Goal: Book appointment/travel/reservation

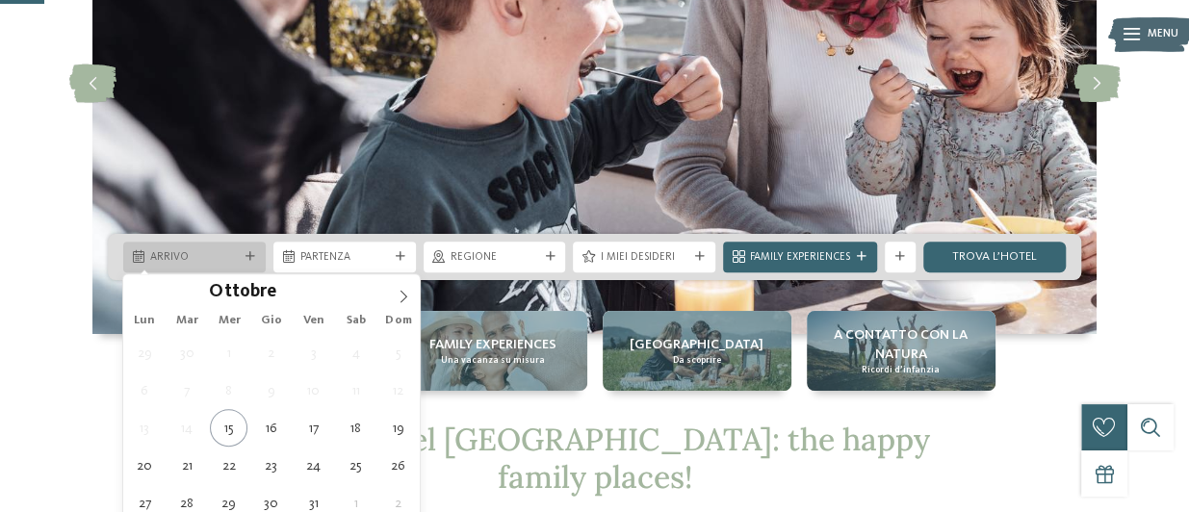
click at [249, 252] on icon at bounding box center [250, 257] width 10 height 10
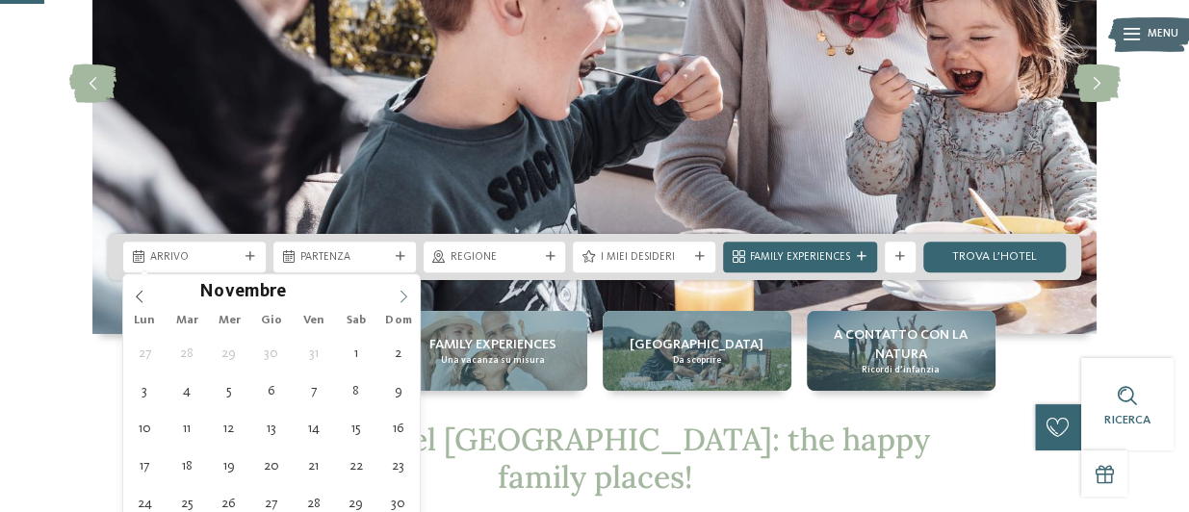
click at [402, 290] on icon at bounding box center [403, 296] width 13 height 13
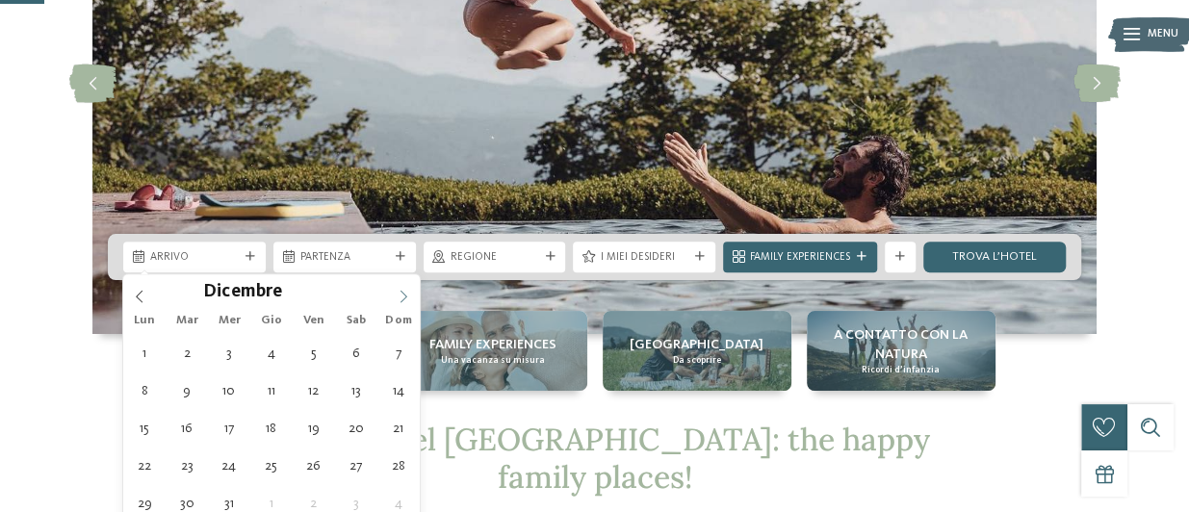
click at [402, 290] on icon at bounding box center [403, 296] width 13 height 13
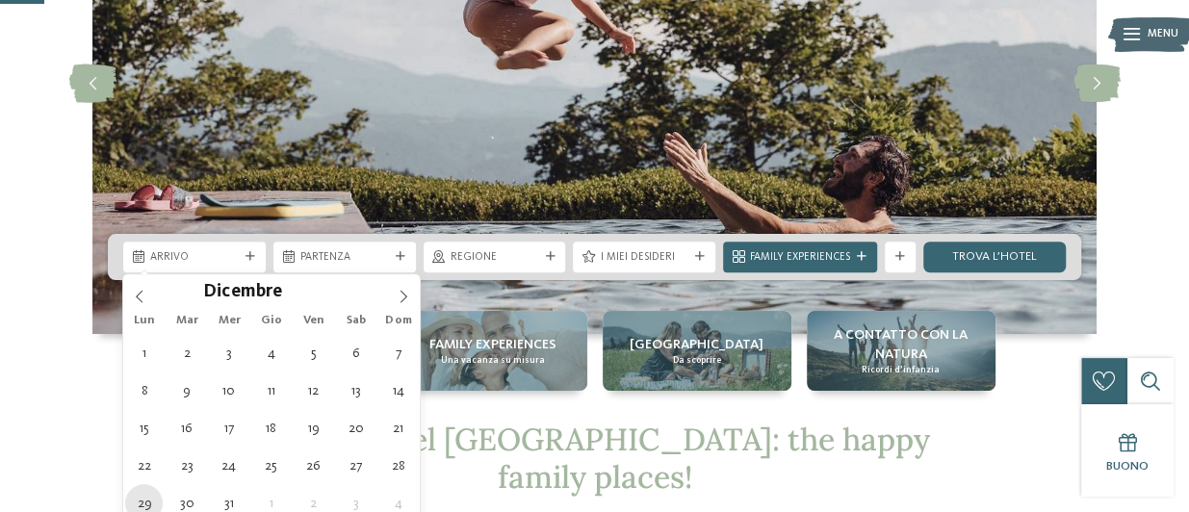
type div "29.12.2025"
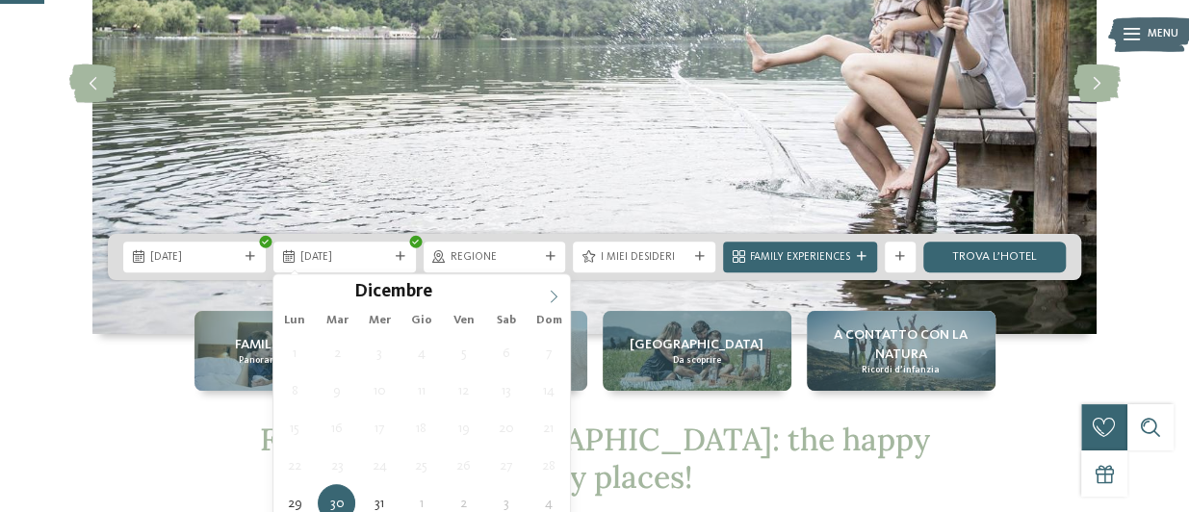
type input "****"
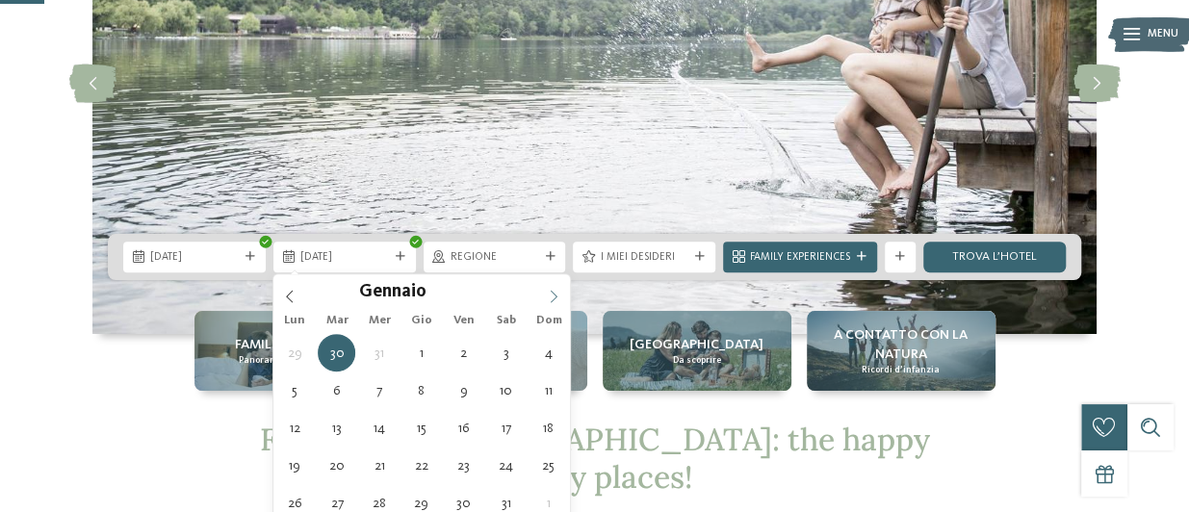
click at [560, 288] on span at bounding box center [553, 290] width 33 height 33
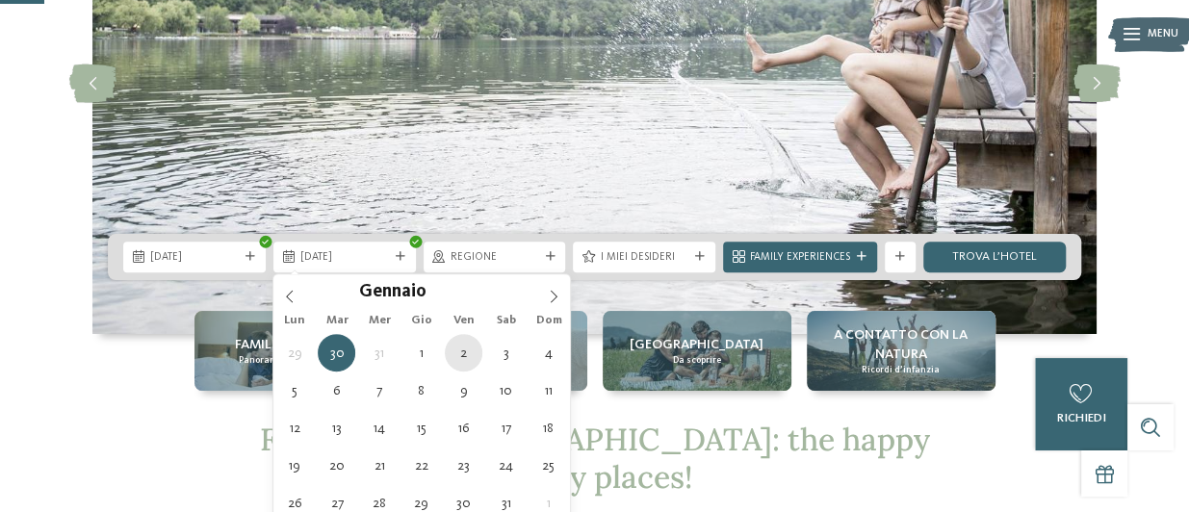
type div "02.01.2026"
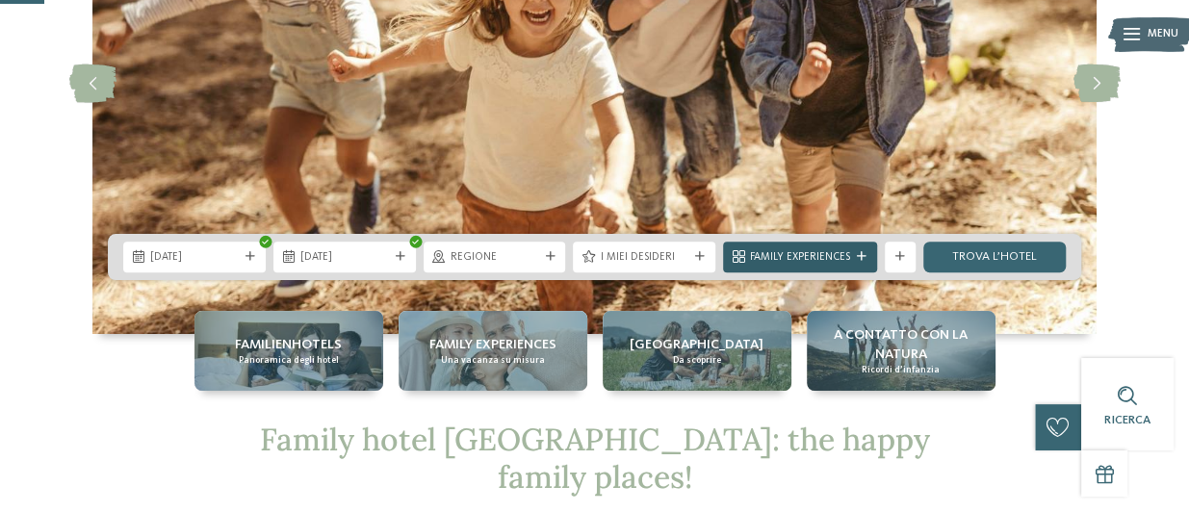
click at [829, 261] on span "Family Experiences" at bounding box center [800, 257] width 100 height 15
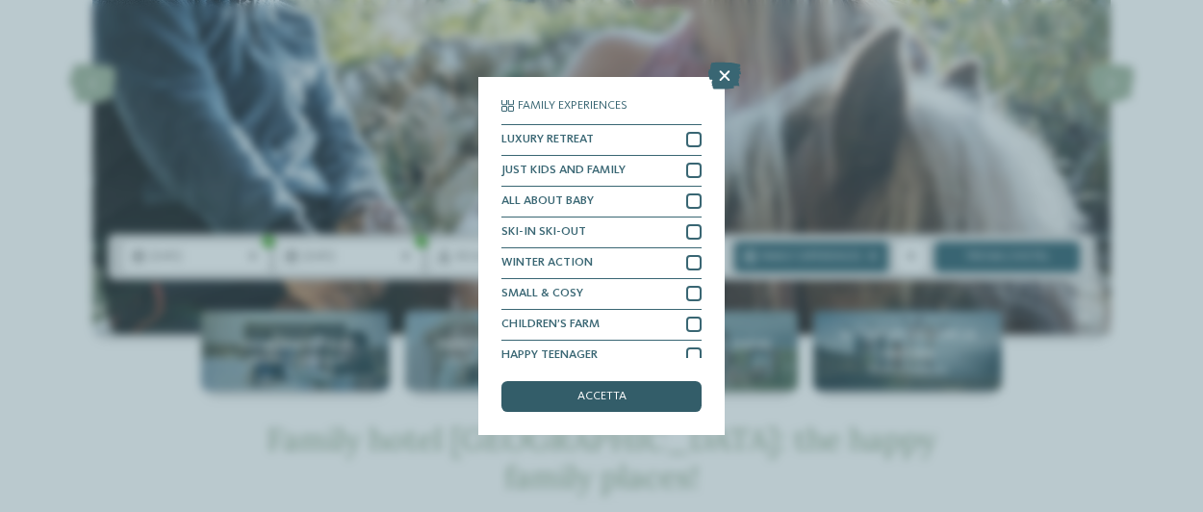
click at [655, 401] on div "accetta" at bounding box center [601, 396] width 200 height 31
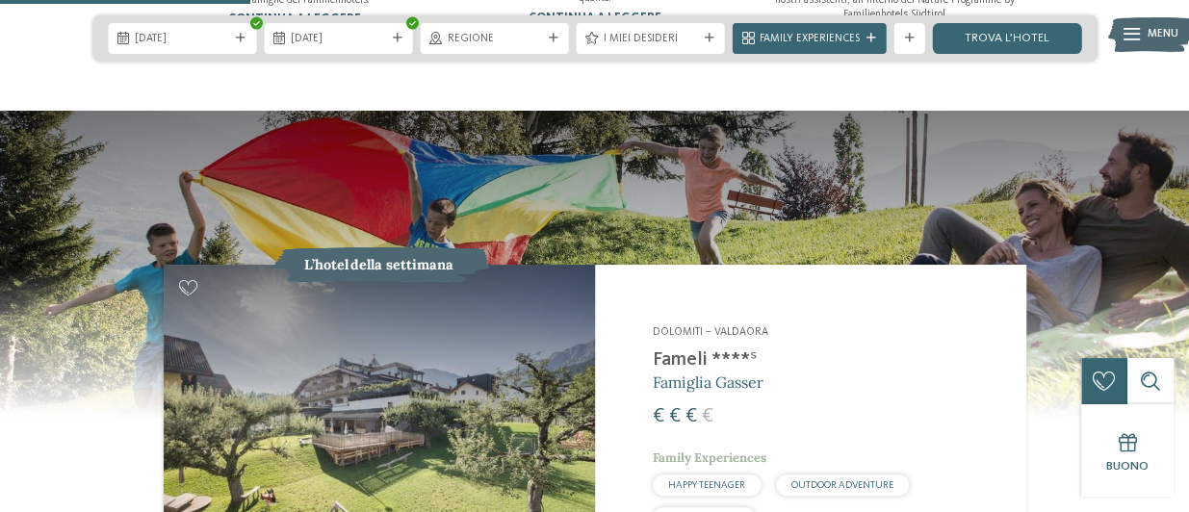
scroll to position [1494, 0]
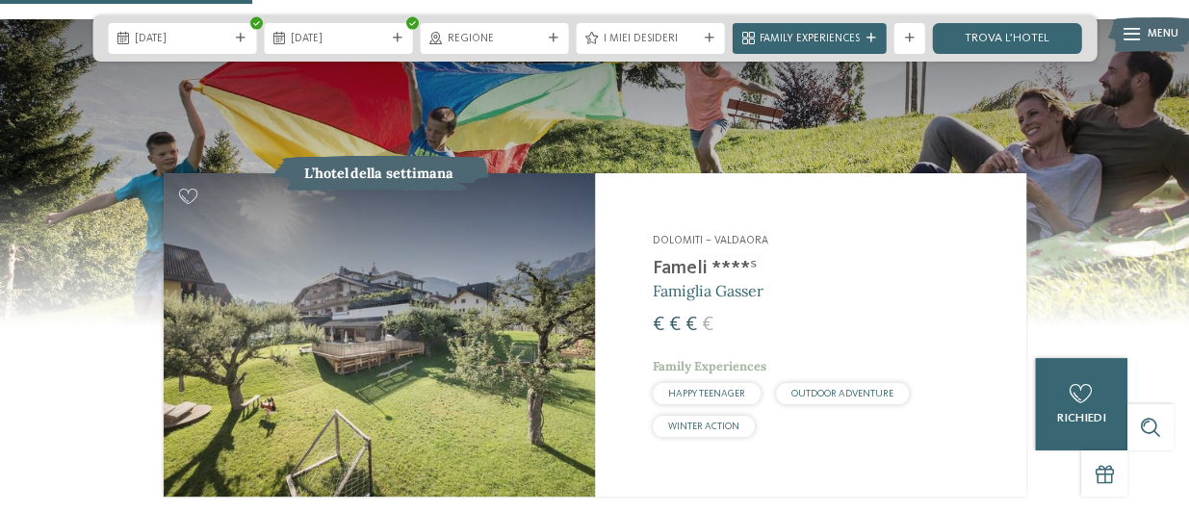
click at [451, 270] on img at bounding box center [379, 334] width 431 height 323
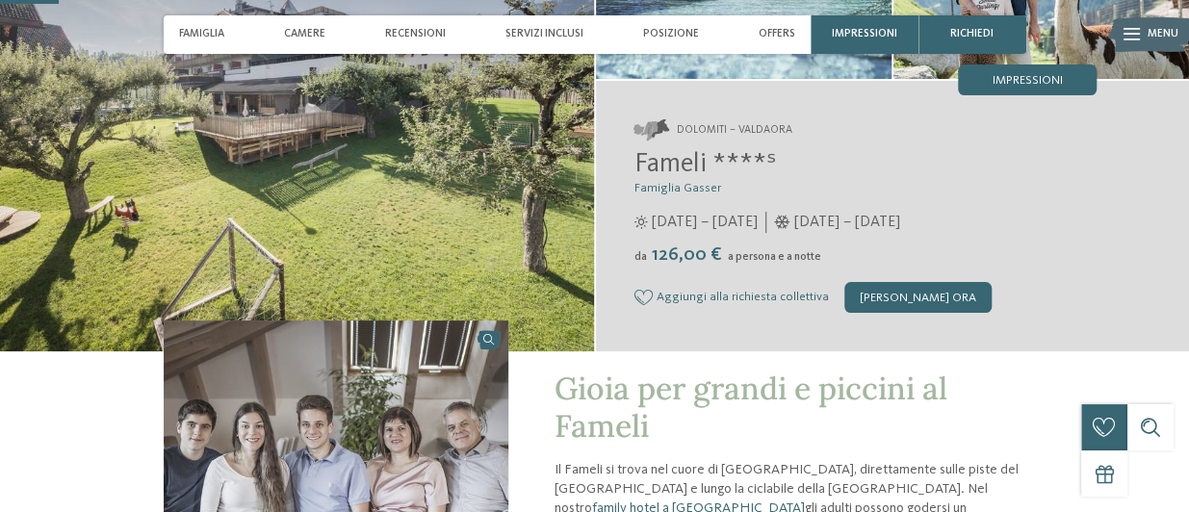
scroll to position [258, 0]
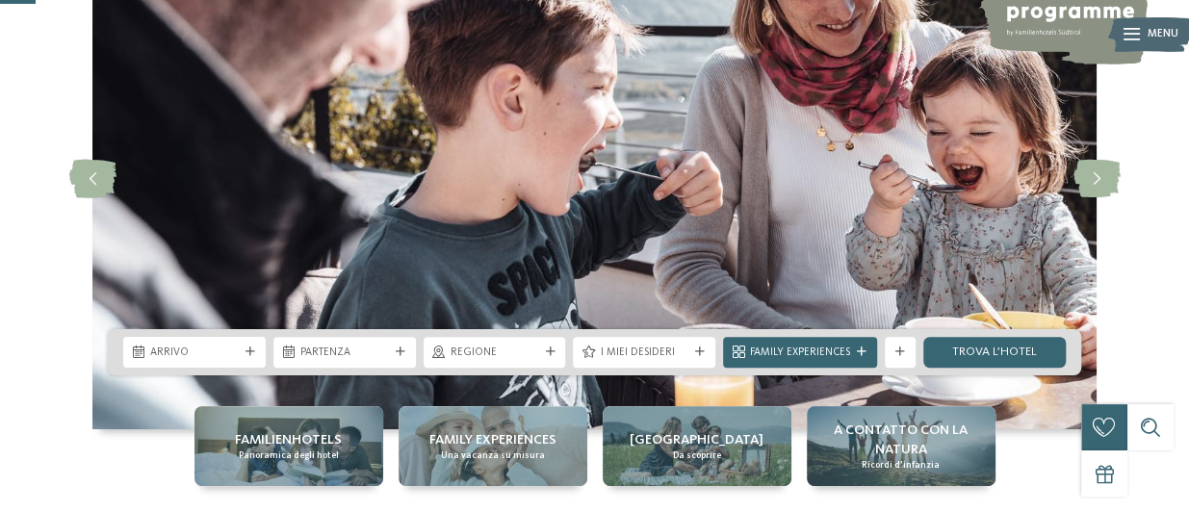
scroll to position [205, 0]
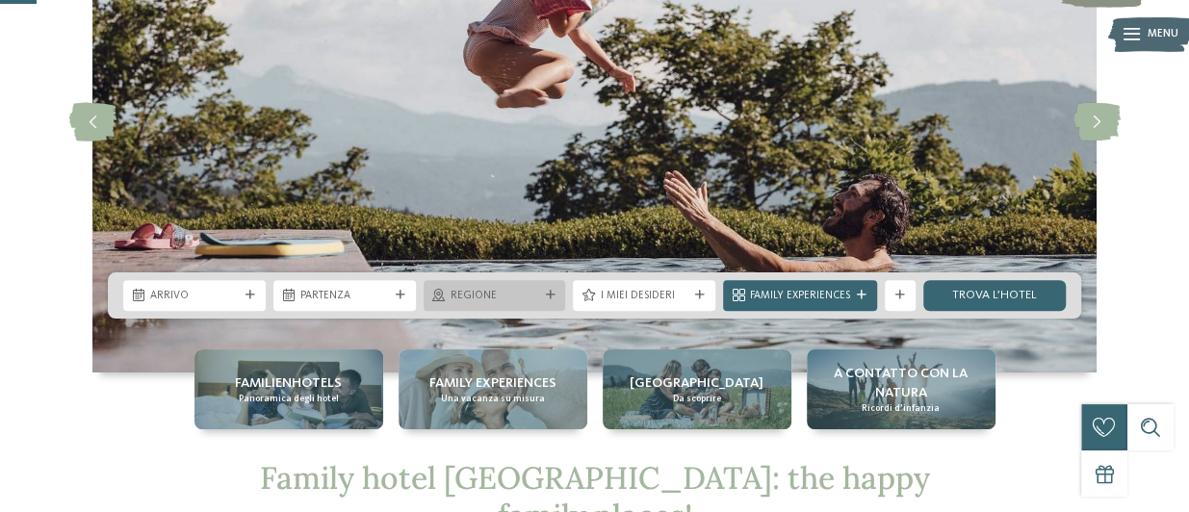
click at [553, 297] on icon at bounding box center [550, 296] width 10 height 10
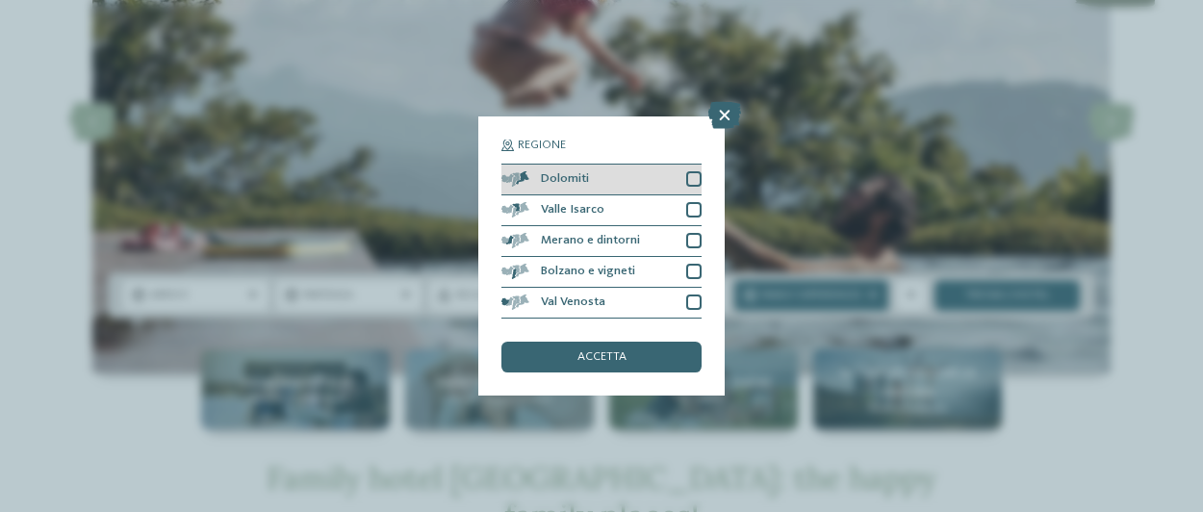
click at [688, 179] on div at bounding box center [693, 178] width 15 height 15
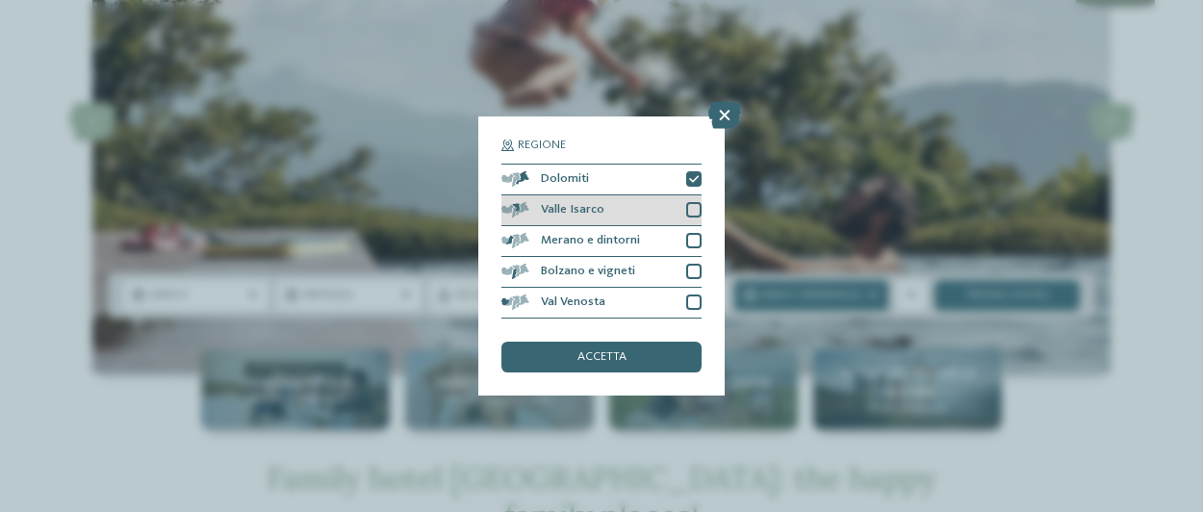
click at [697, 201] on div "Valle Isarco" at bounding box center [601, 210] width 200 height 31
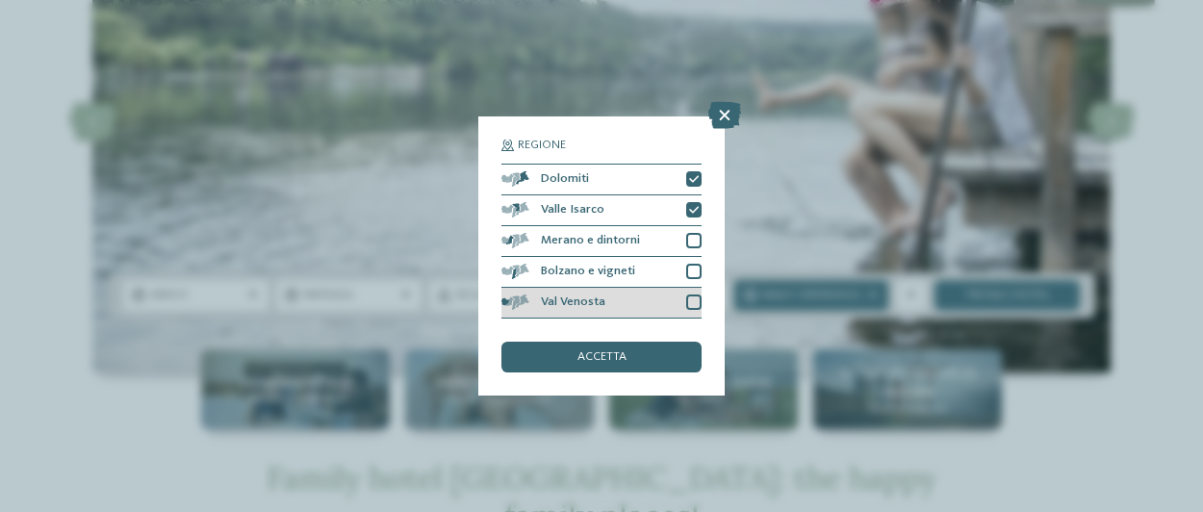
click at [692, 309] on div at bounding box center [693, 302] width 15 height 15
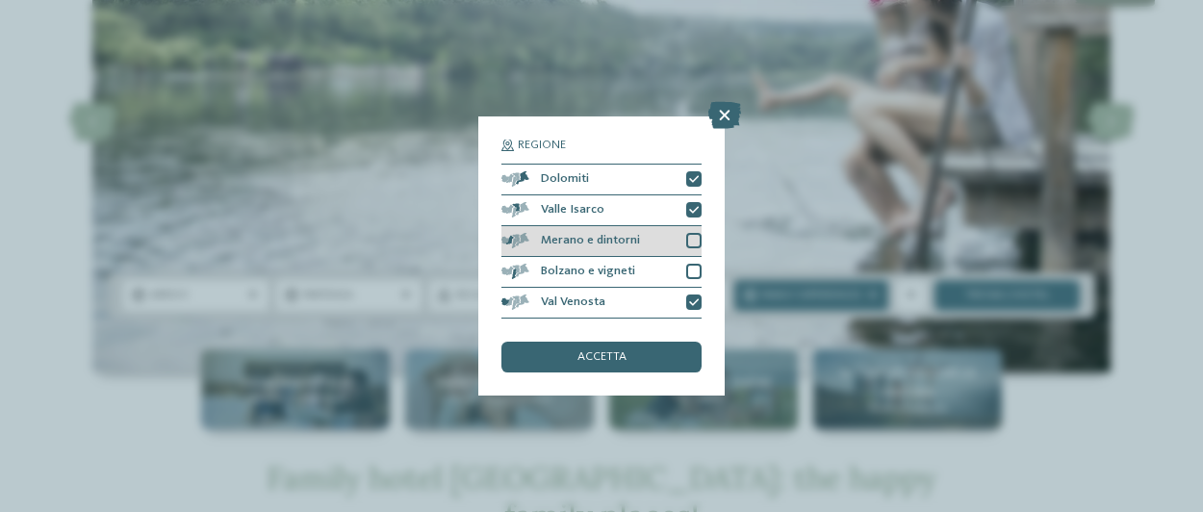
click at [693, 240] on div at bounding box center [693, 240] width 15 height 15
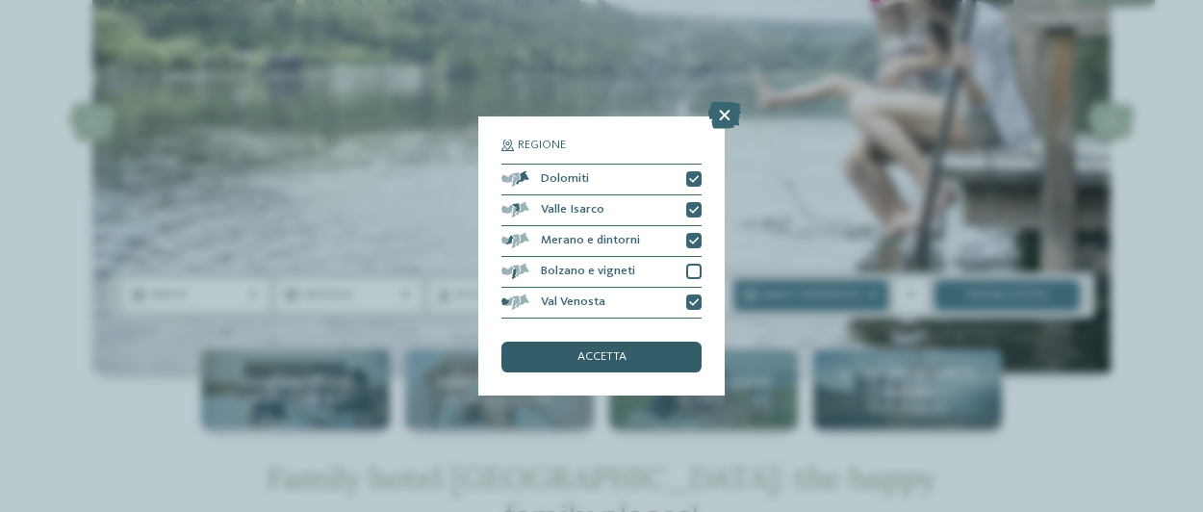
click at [647, 359] on div "accetta" at bounding box center [601, 357] width 200 height 31
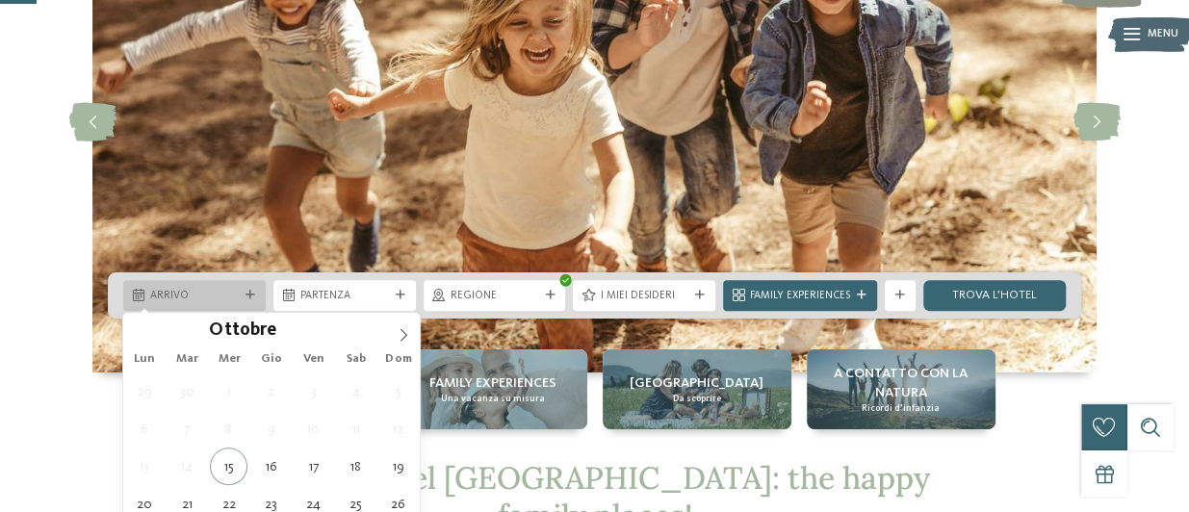
click at [191, 292] on span "Arrivo" at bounding box center [194, 296] width 89 height 15
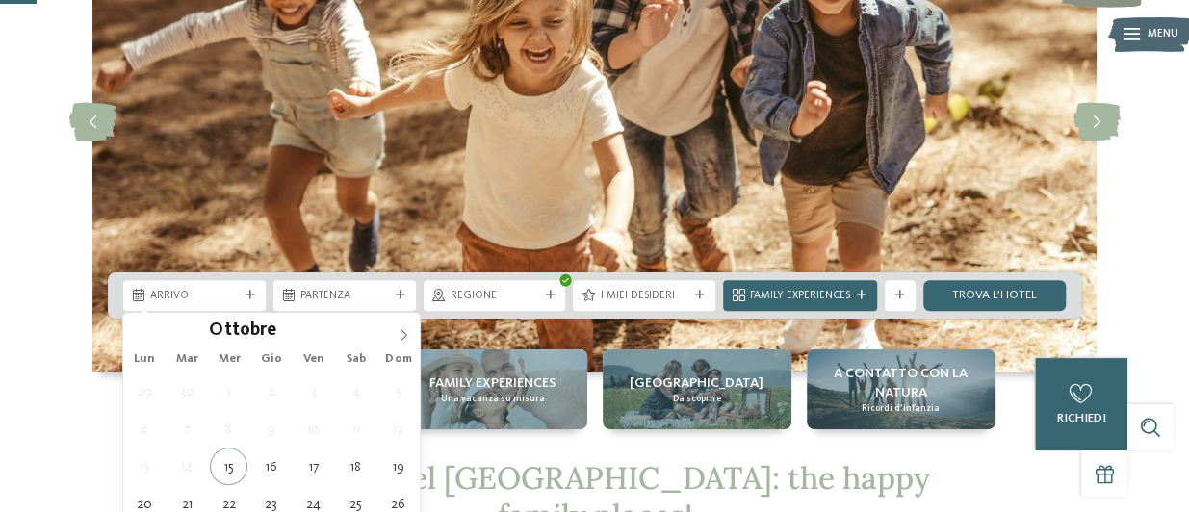
click at [406, 328] on icon at bounding box center [403, 334] width 13 height 13
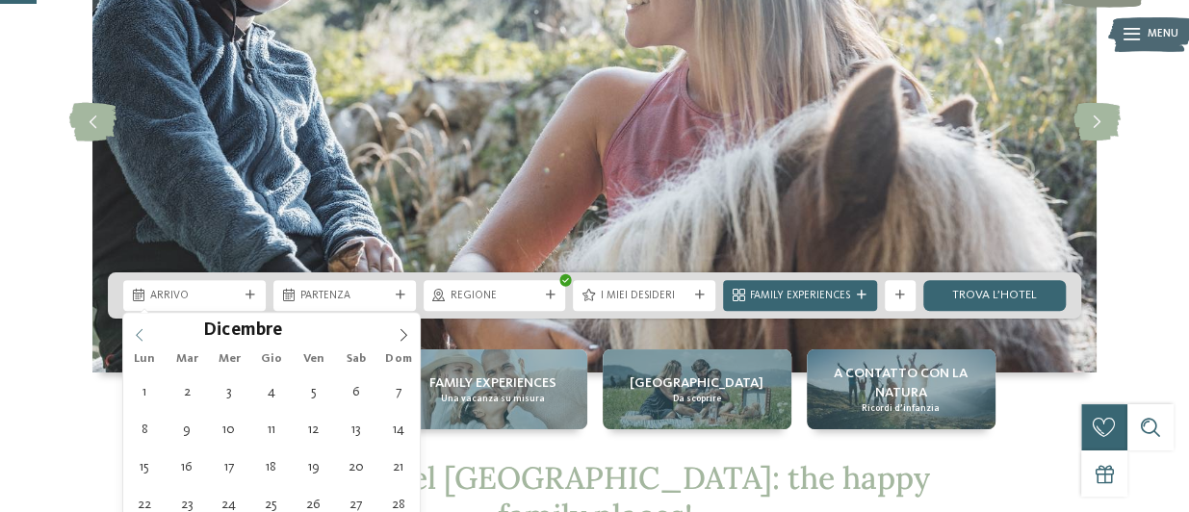
click at [137, 328] on icon at bounding box center [139, 334] width 13 height 13
type input "****"
click at [398, 330] on icon at bounding box center [403, 334] width 13 height 13
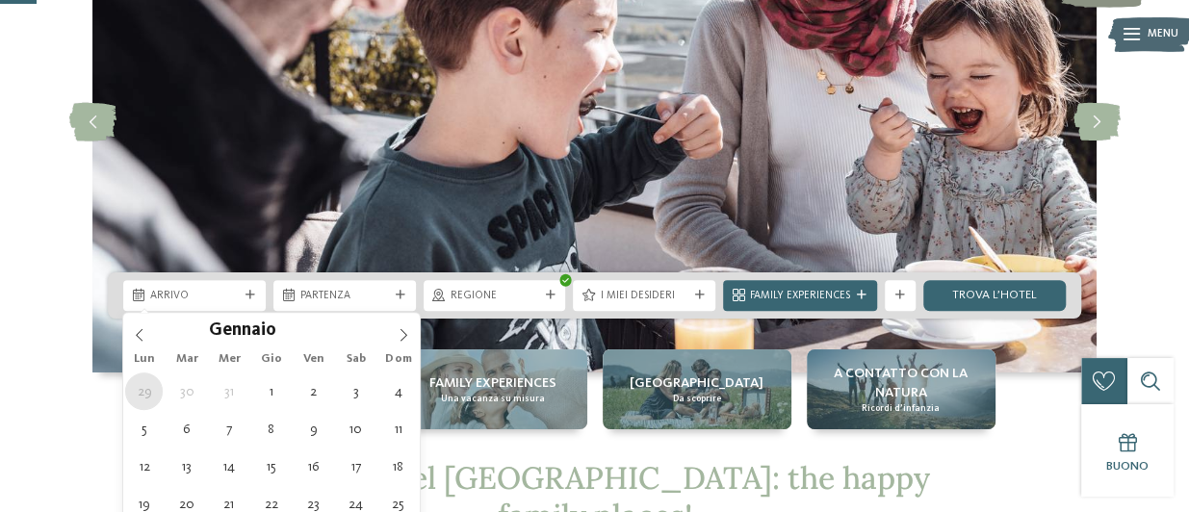
type div "29.12.2025"
type input "****"
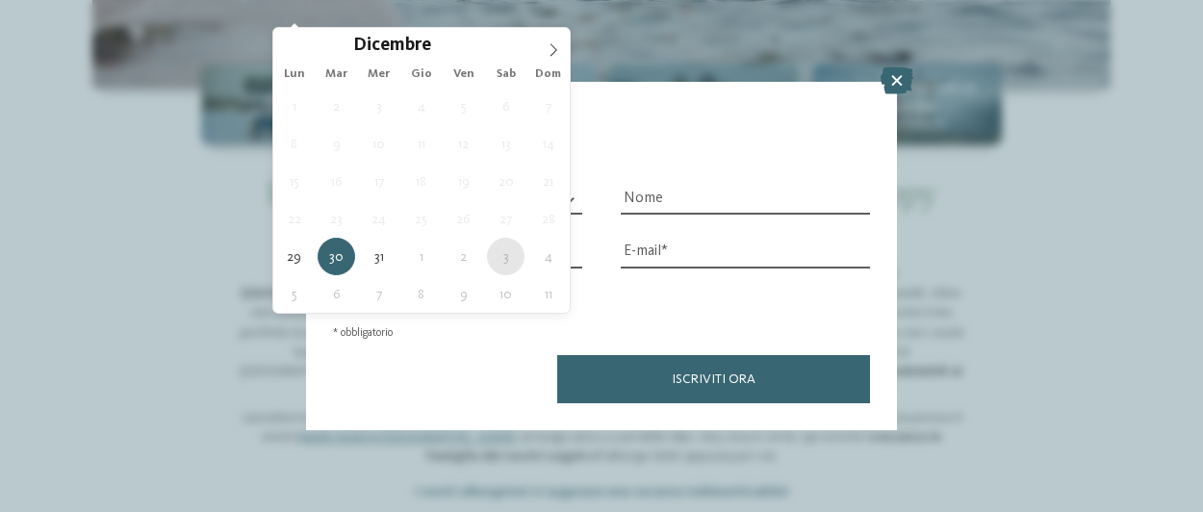
type div "03.01.2026"
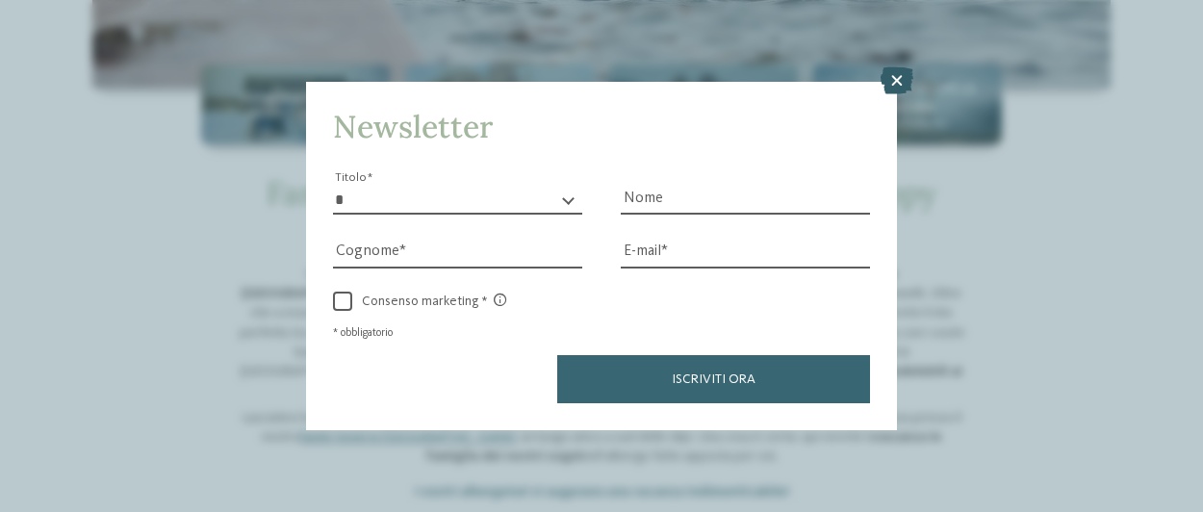
click at [893, 85] on icon at bounding box center [897, 80] width 33 height 27
